Goal: Find specific page/section: Find specific page/section

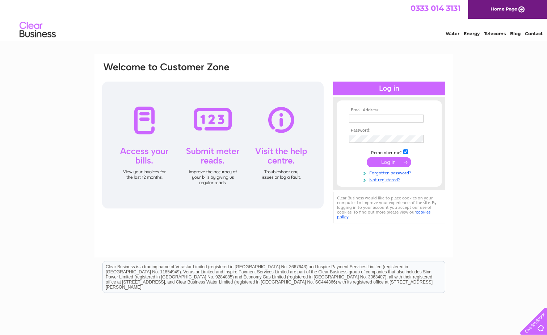
type input "laura.greig@questcorporate.com"
click at [387, 162] on input "submit" at bounding box center [389, 162] width 45 height 10
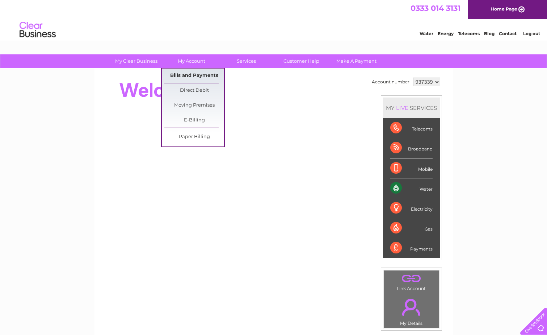
click at [195, 75] on link "Bills and Payments" at bounding box center [194, 75] width 60 height 14
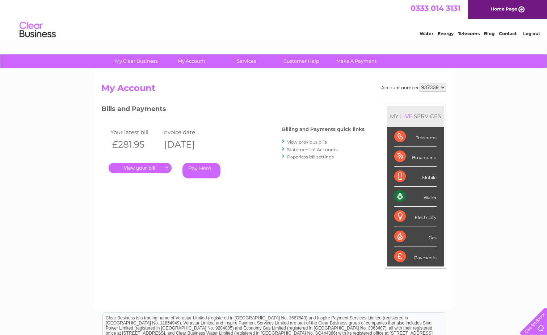
click at [146, 167] on link "." at bounding box center [140, 168] width 63 height 11
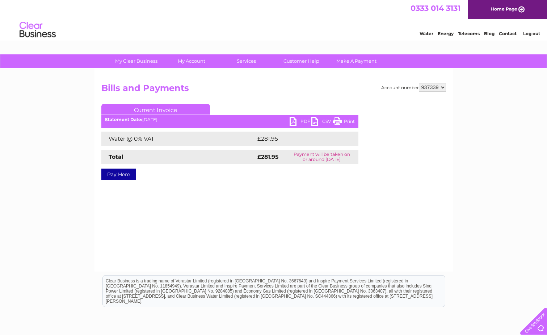
click at [297, 122] on link "PDF" at bounding box center [301, 122] width 22 height 11
